Goal: Task Accomplishment & Management: Manage account settings

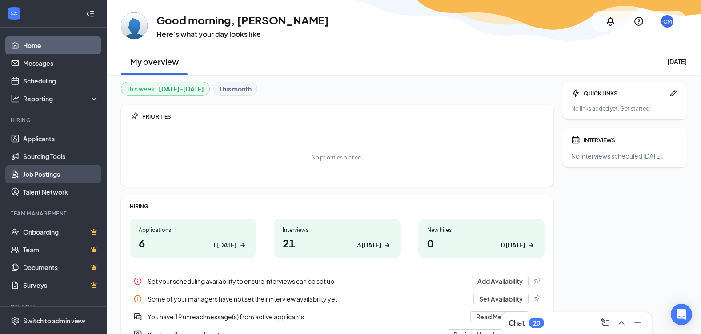
click at [49, 172] on link "Job Postings" at bounding box center [61, 174] width 76 height 18
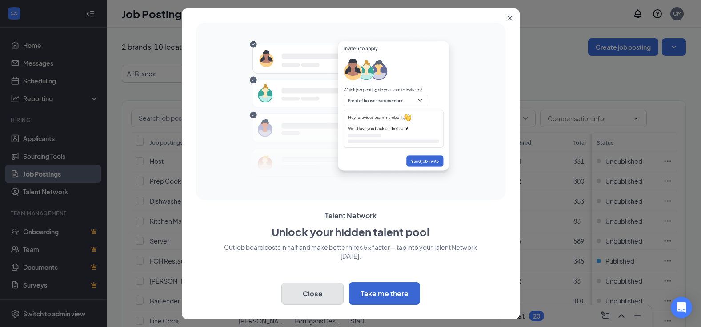
click at [319, 294] on button "Close" at bounding box center [312, 294] width 62 height 22
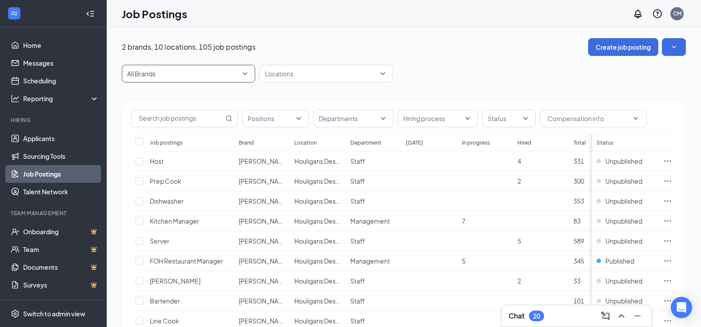
click at [245, 73] on span "All Brands" at bounding box center [188, 73] width 123 height 17
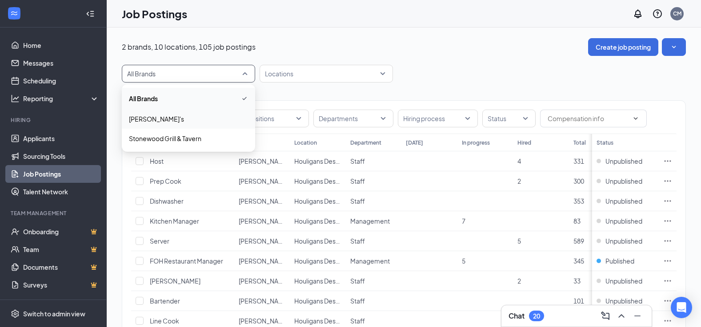
click at [228, 121] on span "[PERSON_NAME]'s" at bounding box center [188, 119] width 119 height 9
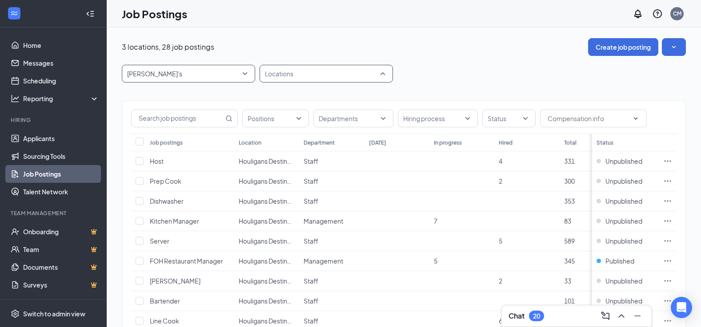
click at [383, 72] on div "Locations" at bounding box center [325, 74] width 133 height 18
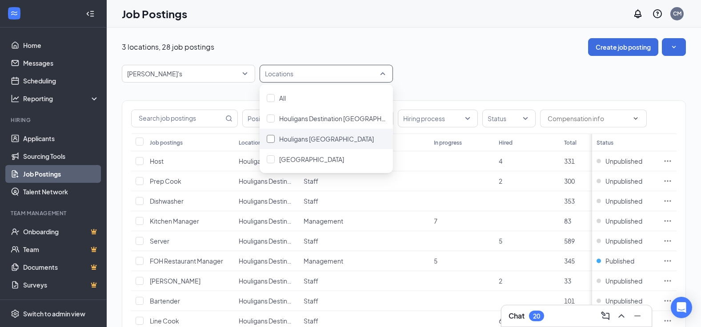
click at [270, 136] on div at bounding box center [271, 139] width 8 height 8
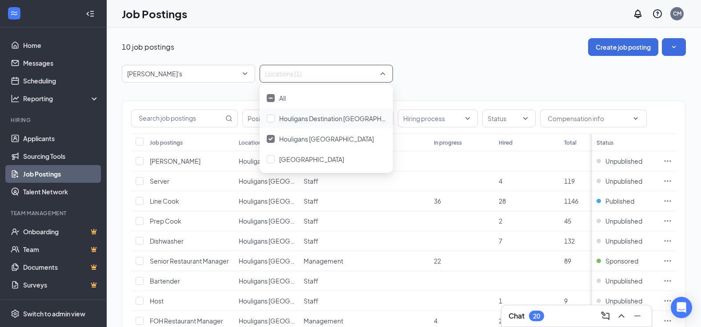
click at [423, 66] on div "[PERSON_NAME]'s -1 9137 9078 All Brands Houligan's Stonewood Grill & Tavern Loc…" at bounding box center [404, 74] width 564 height 18
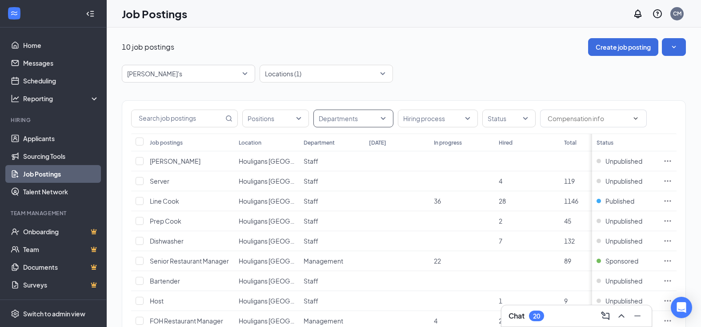
click at [383, 120] on div "Departments" at bounding box center [353, 119] width 80 height 18
click at [320, 167] on div "Management" at bounding box center [354, 163] width 83 height 20
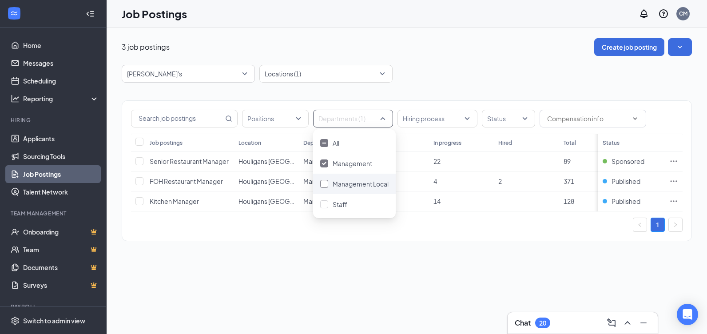
click at [324, 184] on div at bounding box center [324, 184] width 8 height 8
click at [401, 232] on div "1" at bounding box center [407, 225] width 552 height 14
click at [672, 181] on icon "Ellipses" at bounding box center [674, 181] width 9 height 9
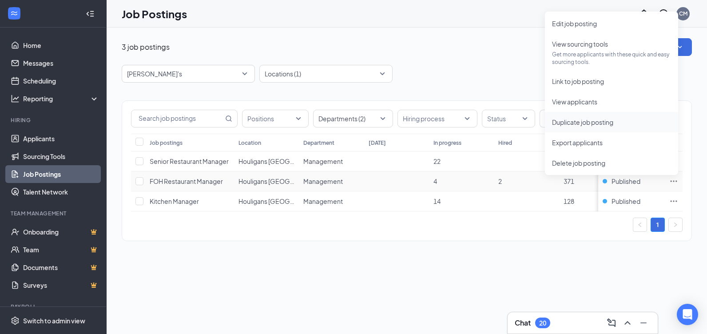
click at [624, 121] on span "Duplicate job posting" at bounding box center [611, 122] width 119 height 10
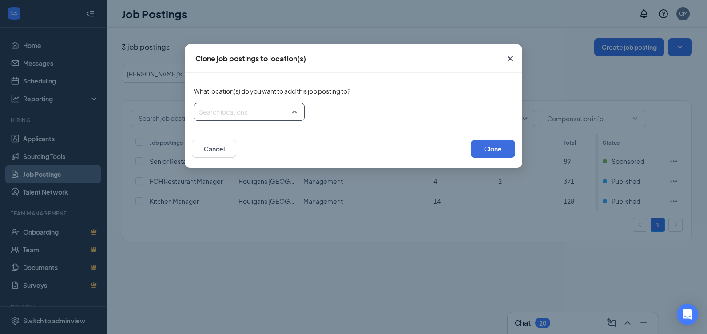
click at [293, 111] on div at bounding box center [246, 112] width 94 height 14
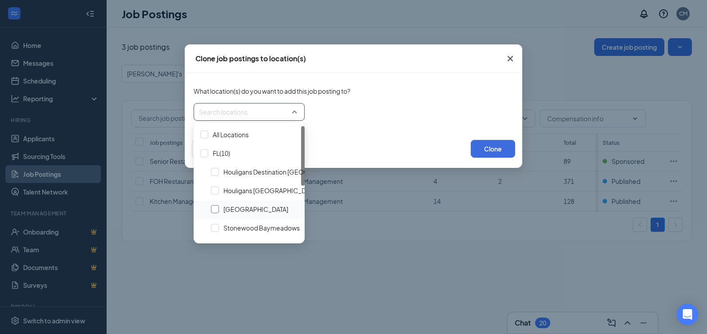
click at [215, 210] on div at bounding box center [215, 209] width 8 height 8
click at [491, 146] on button "Clone" at bounding box center [493, 149] width 44 height 18
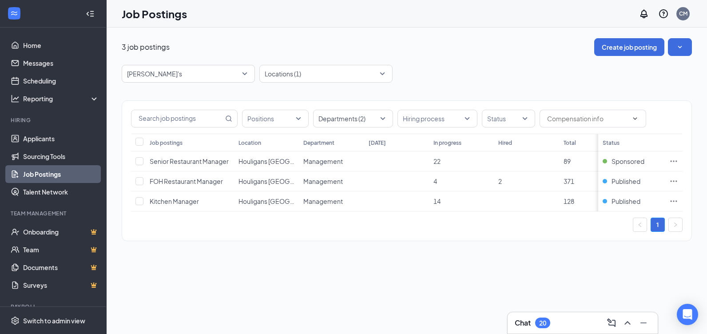
click at [41, 174] on link "Job Postings" at bounding box center [61, 174] width 76 height 18
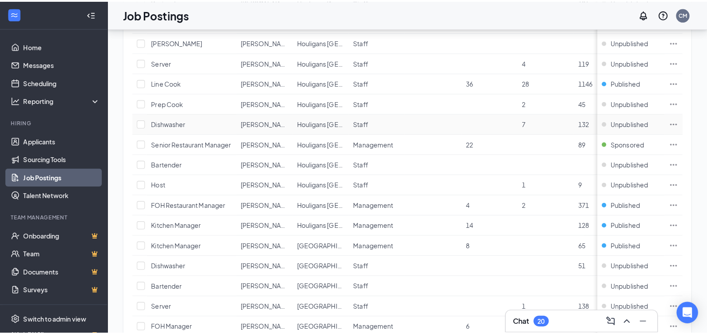
scroll to position [355, 0]
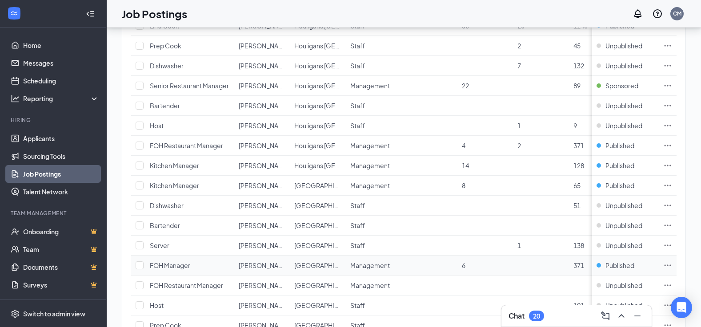
click at [672, 263] on icon "Ellipses" at bounding box center [667, 265] width 9 height 9
click at [574, 284] on span "Edit job posting" at bounding box center [574, 284] width 45 height 8
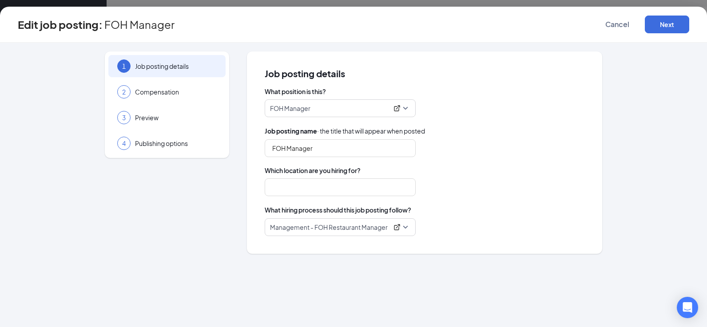
type input "[GEOGRAPHIC_DATA]"
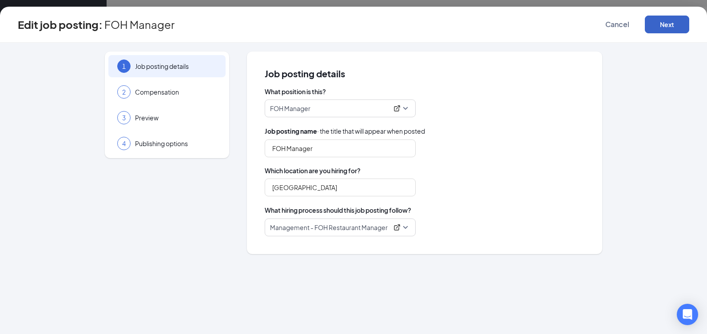
click at [663, 24] on button "Next" at bounding box center [667, 25] width 44 height 18
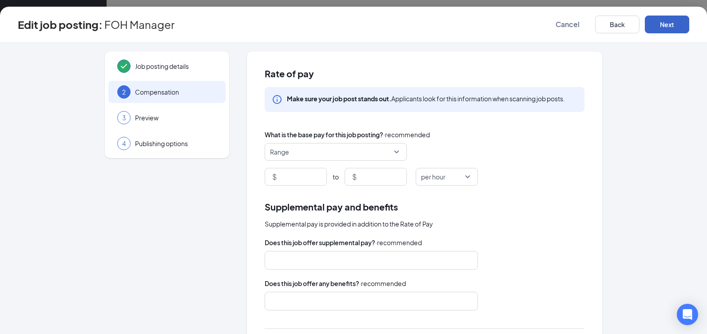
click at [663, 24] on button "Next" at bounding box center [667, 25] width 44 height 18
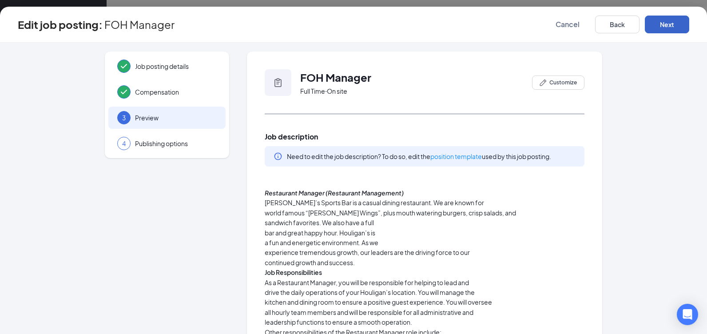
click at [670, 26] on button "Next" at bounding box center [667, 25] width 44 height 18
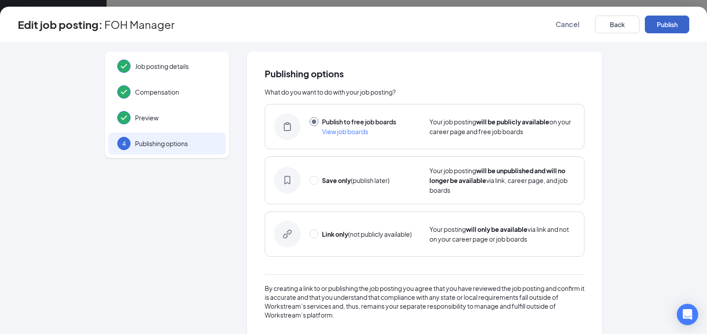
click at [670, 25] on button "Publish" at bounding box center [667, 25] width 44 height 18
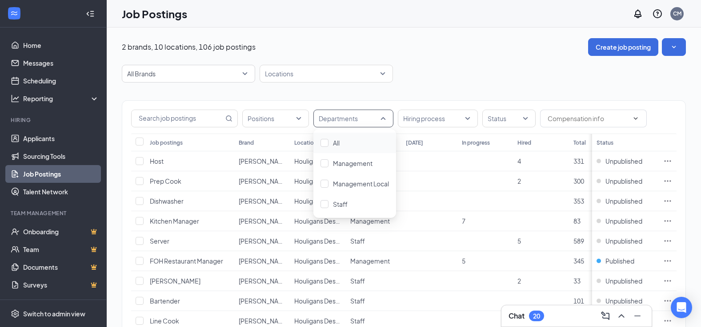
click at [384, 121] on div "Departments" at bounding box center [353, 119] width 80 height 18
click at [369, 165] on span "Management" at bounding box center [353, 164] width 40 height 8
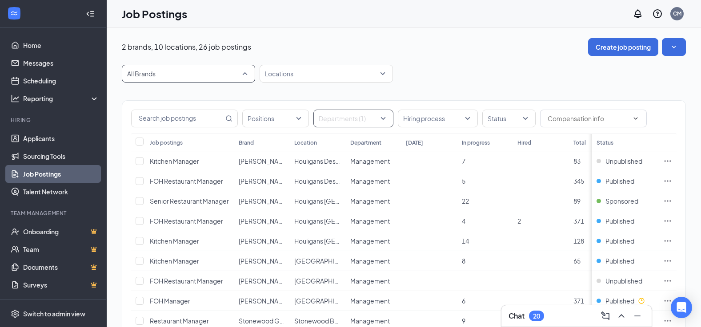
click at [240, 74] on span "All Brands" at bounding box center [184, 73] width 115 height 9
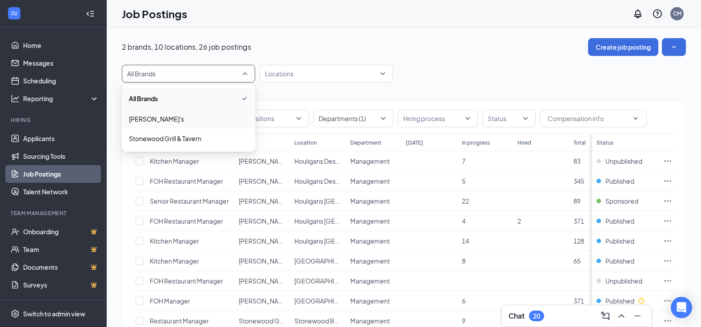
click at [209, 122] on span "[PERSON_NAME]'s" at bounding box center [188, 119] width 119 height 9
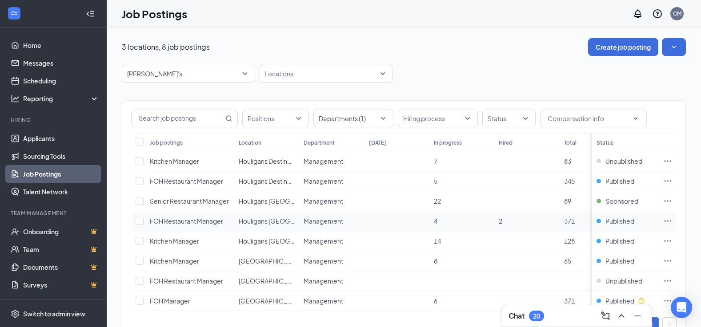
drag, startPoint x: 673, startPoint y: 223, endPoint x: 647, endPoint y: 231, distance: 26.4
click at [647, 231] on td "Published" at bounding box center [625, 221] width 67 height 20
drag, startPoint x: 673, startPoint y: 221, endPoint x: 642, endPoint y: 228, distance: 31.5
click at [642, 228] on td "Published" at bounding box center [625, 221] width 67 height 20
click at [627, 218] on span "Published" at bounding box center [619, 221] width 29 height 9
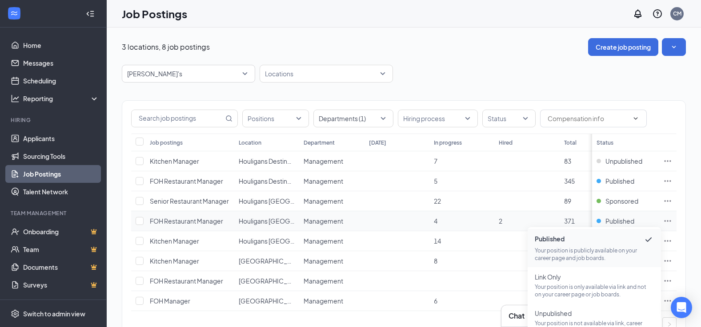
click at [672, 220] on icon "Ellipses" at bounding box center [667, 221] width 9 height 9
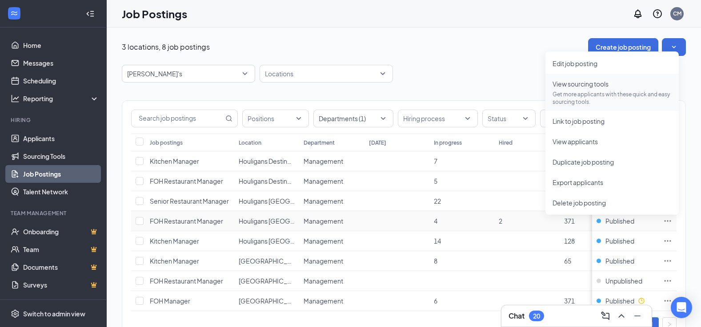
click at [582, 92] on p "Get more applicants with these quick and easy sourcing tools." at bounding box center [611, 98] width 119 height 15
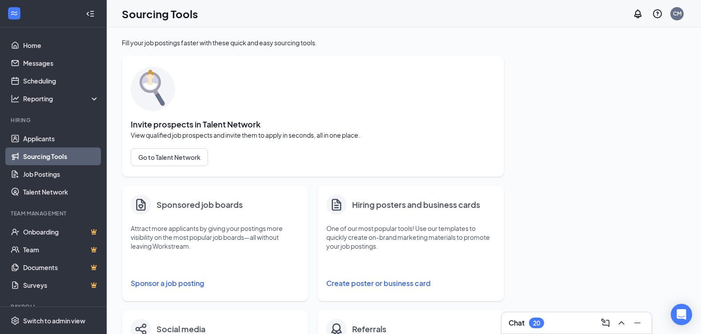
click at [181, 283] on button "Sponsor a job posting" at bounding box center [215, 284] width 169 height 18
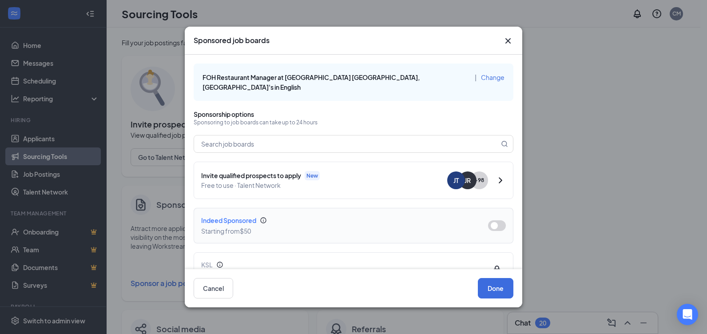
click at [489, 220] on button "button" at bounding box center [497, 225] width 18 height 11
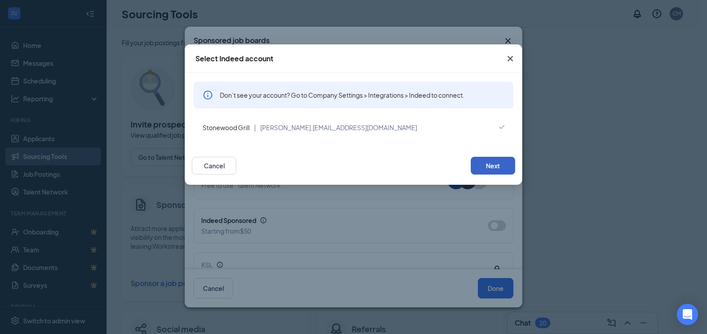
click at [498, 167] on button "Next" at bounding box center [493, 166] width 44 height 18
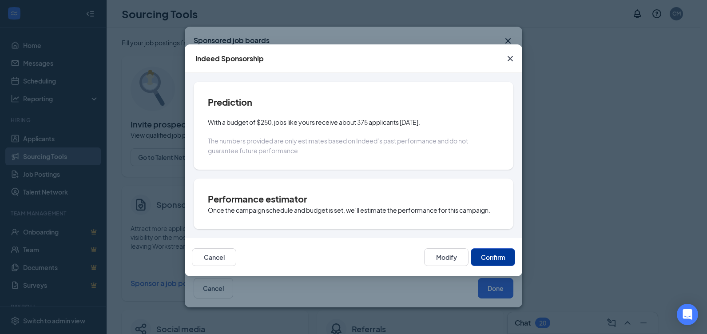
click at [495, 255] on button "Confirm" at bounding box center [493, 257] width 44 height 18
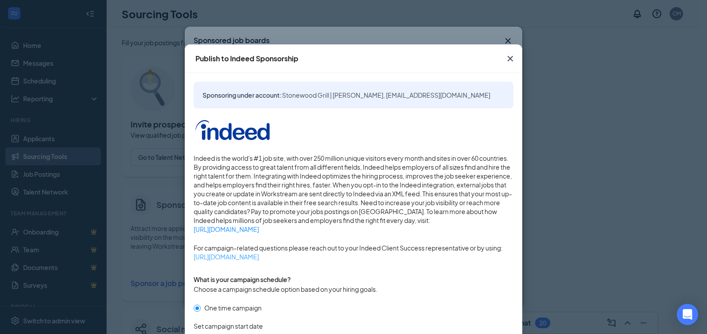
scroll to position [222, 0]
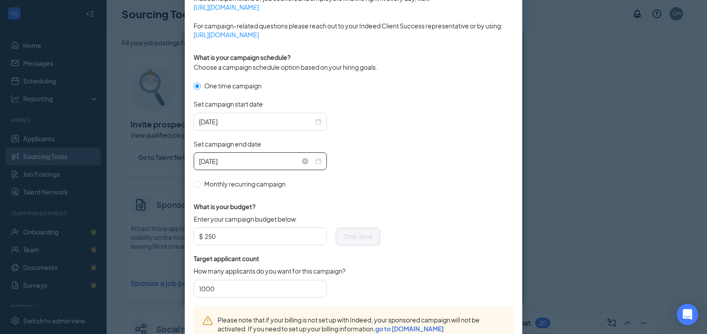
click at [316, 161] on div "[DATE]" at bounding box center [260, 161] width 123 height 10
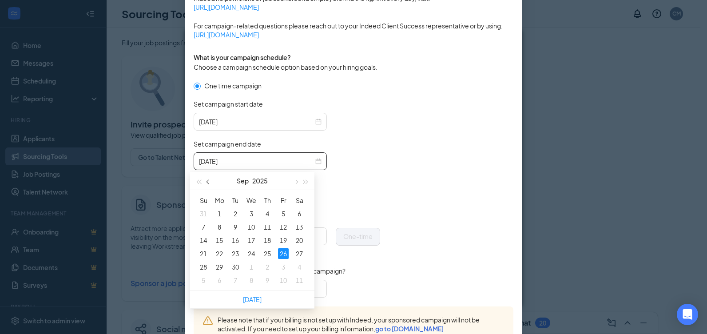
click at [211, 183] on button "button" at bounding box center [208, 181] width 10 height 18
click at [298, 180] on button "button" at bounding box center [296, 181] width 10 height 18
type input "[DATE]"
click at [253, 224] on div "10" at bounding box center [251, 227] width 11 height 11
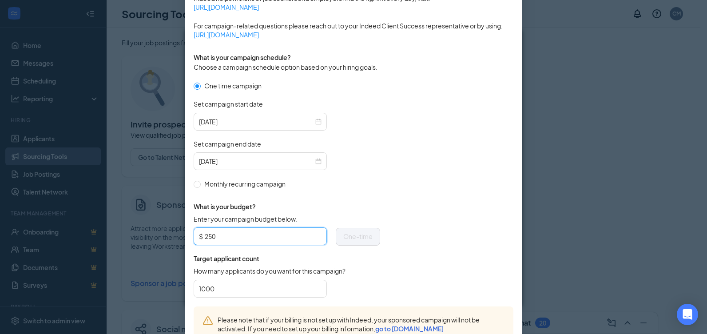
drag, startPoint x: 164, startPoint y: 235, endPoint x: 144, endPoint y: 234, distance: 20.9
click at [144, 234] on div "Publish to Indeed Sponsorship Sponsoring under account: Stonewood Grill | [PERS…" at bounding box center [353, 167] width 707 height 334
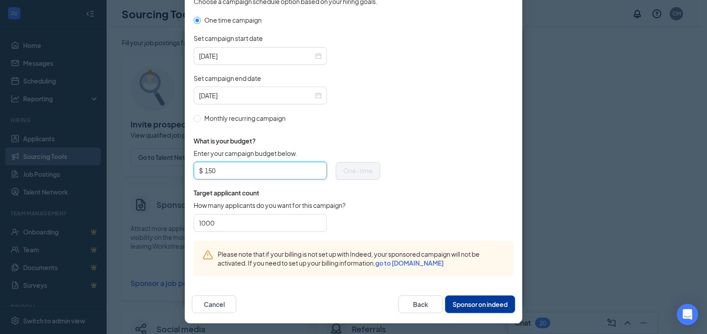
type input "150"
click at [475, 304] on button "Sponsor on indeed" at bounding box center [480, 304] width 70 height 18
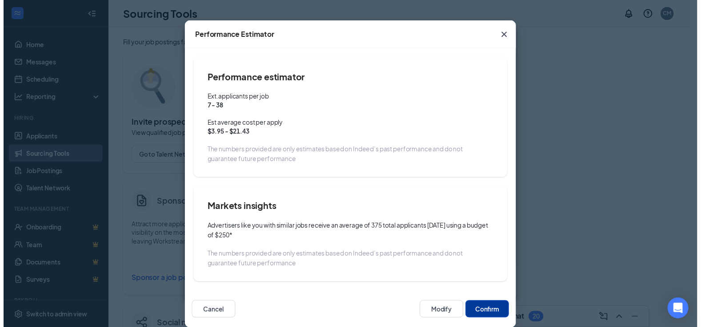
scroll to position [35, 0]
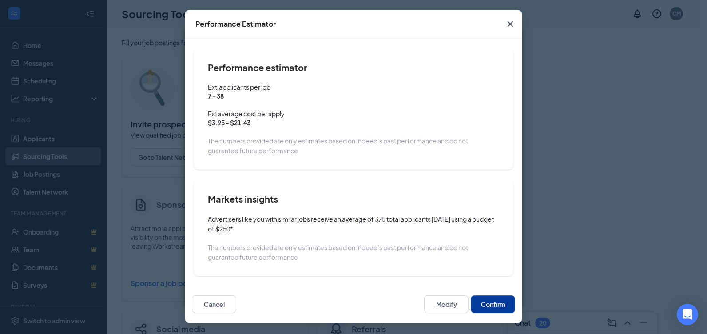
click at [492, 307] on button "Confirm" at bounding box center [493, 304] width 44 height 18
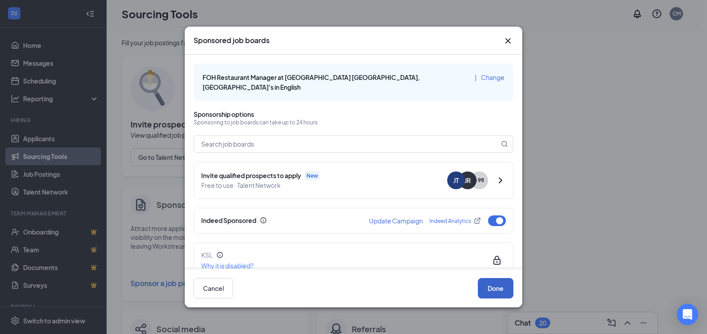
click at [500, 291] on button "Done" at bounding box center [496, 288] width 36 height 20
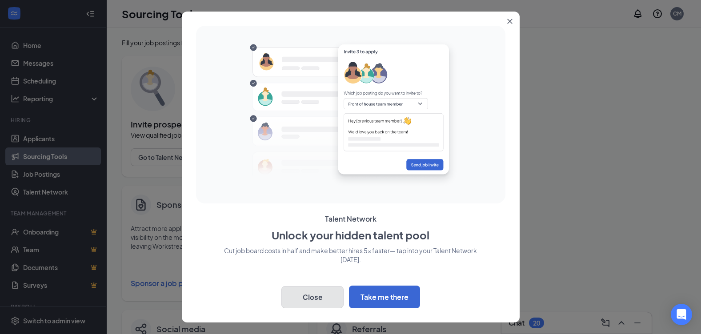
click at [327, 302] on button "Close" at bounding box center [312, 297] width 62 height 22
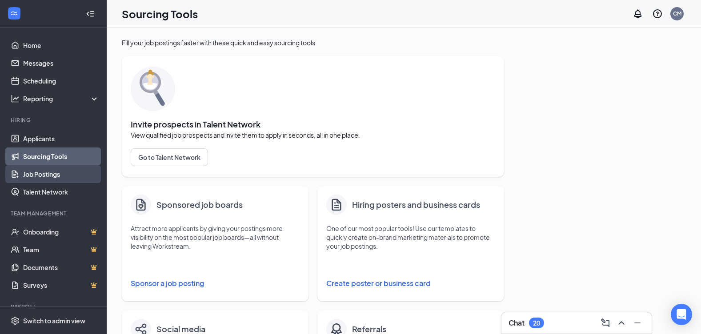
drag, startPoint x: 45, startPoint y: 172, endPoint x: 54, endPoint y: 172, distance: 8.9
click at [45, 172] on link "Job Postings" at bounding box center [61, 174] width 76 height 18
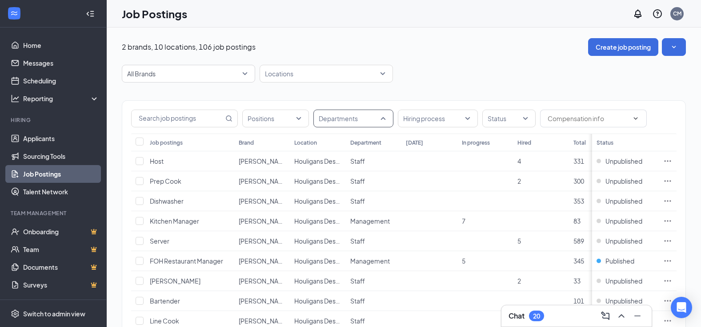
click at [381, 120] on div at bounding box center [348, 119] width 67 height 14
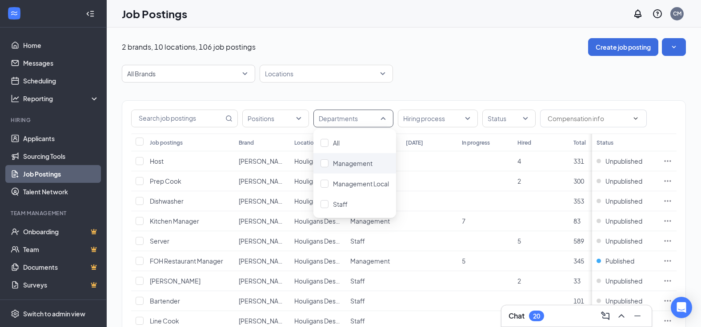
click at [366, 169] on div "Management" at bounding box center [354, 163] width 83 height 20
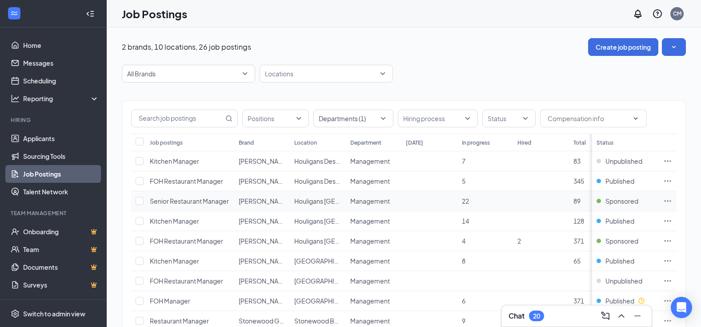
click at [672, 200] on icon "Ellipses" at bounding box center [667, 201] width 9 height 9
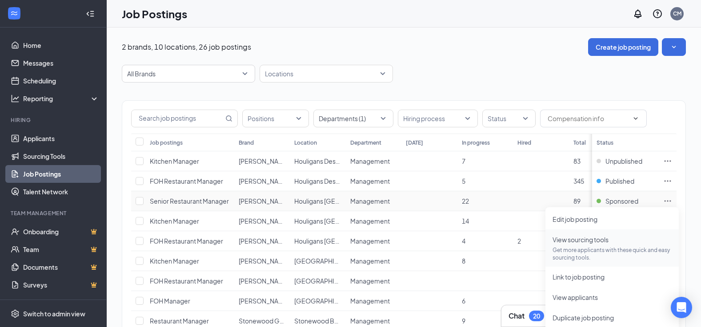
click at [600, 240] on span "View sourcing tools" at bounding box center [580, 240] width 56 height 8
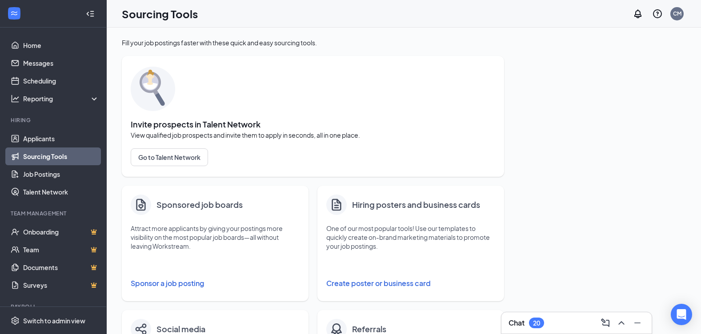
click at [180, 281] on button "Sponsor a job posting" at bounding box center [215, 284] width 169 height 18
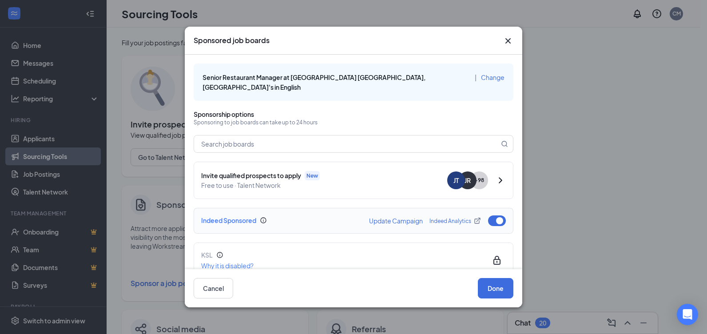
click at [488, 215] on button "button" at bounding box center [497, 220] width 18 height 11
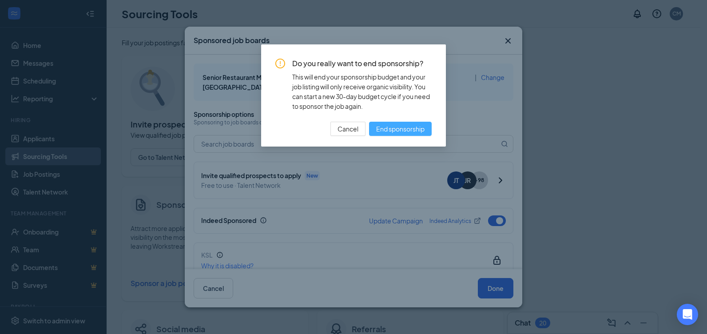
click at [408, 131] on span "End sponsorship" at bounding box center [400, 129] width 48 height 10
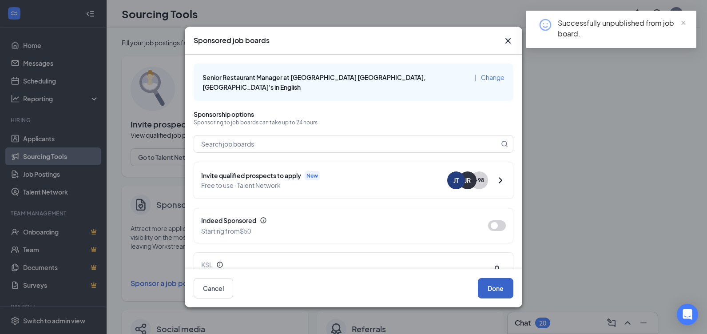
click at [499, 291] on button "Done" at bounding box center [496, 288] width 36 height 20
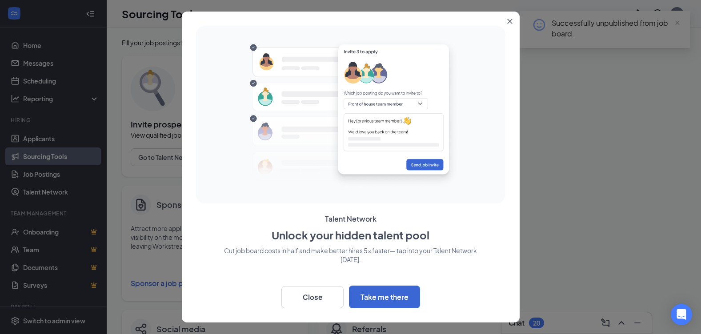
click at [511, 23] on icon "Close" at bounding box center [509, 21] width 5 height 5
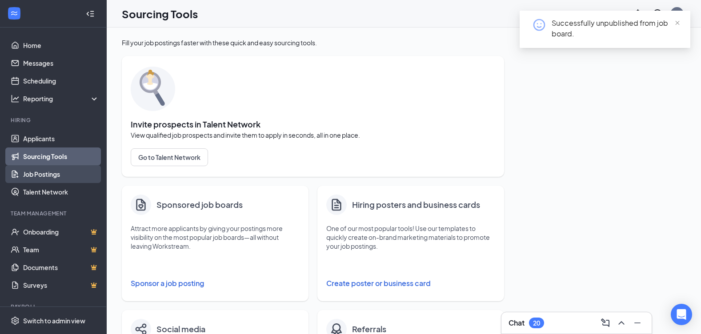
click at [29, 177] on link "Job Postings" at bounding box center [61, 174] width 76 height 18
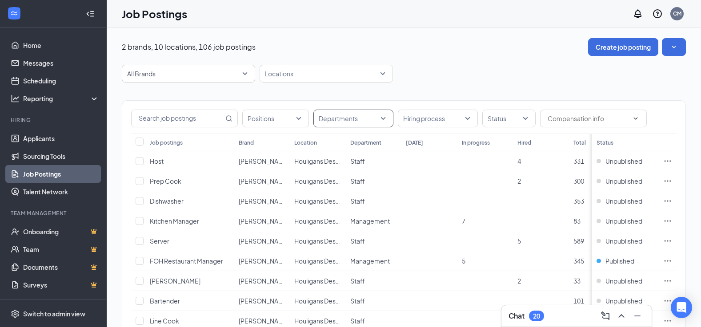
click at [386, 121] on div "Departments" at bounding box center [353, 119] width 80 height 18
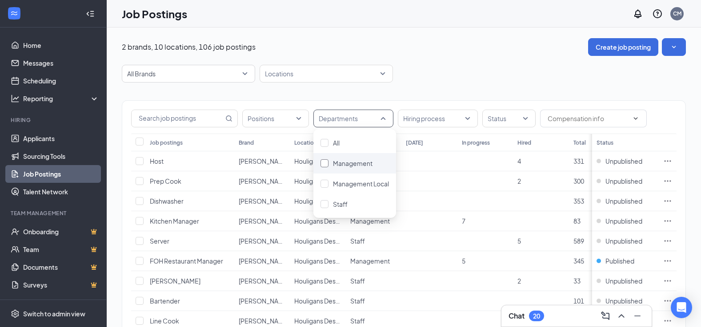
click at [369, 167] on span "Management" at bounding box center [353, 164] width 40 height 8
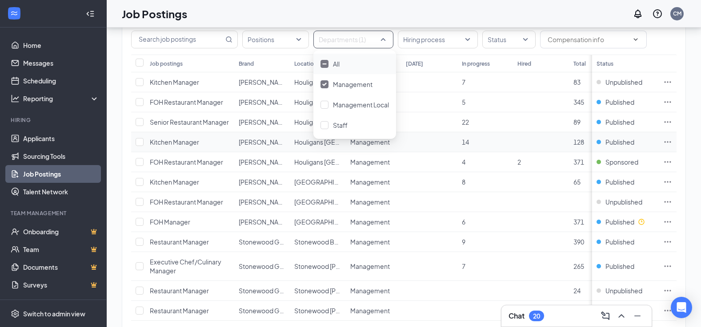
scroll to position [133, 0]
